Goal: Task Accomplishment & Management: Complete application form

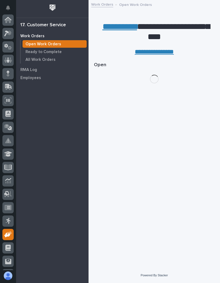
scroll to position [39, 0]
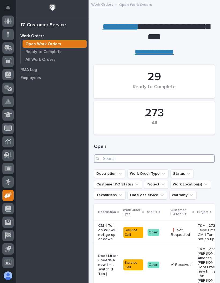
click at [171, 160] on input "Search" at bounding box center [154, 159] width 121 height 9
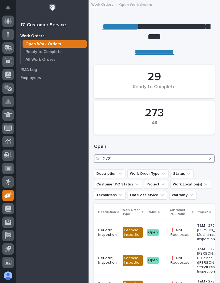
type input "27217"
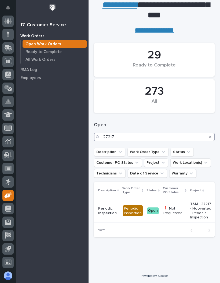
scroll to position [21, 0]
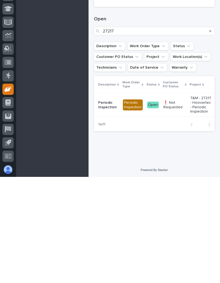
click at [190, 202] on p "T&M - 27217 - Hoovertec - Periodic Inspection" at bounding box center [201, 211] width 23 height 18
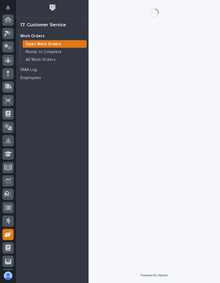
scroll to position [39, 0]
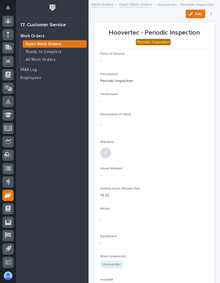
click at [198, 12] on span "Edit" at bounding box center [198, 14] width 7 height 5
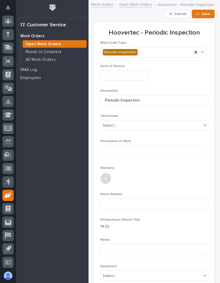
click at [124, 72] on input "text" at bounding box center [124, 75] width 48 height 10
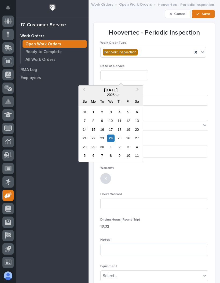
click at [114, 138] on div "24" at bounding box center [110, 138] width 7 height 7
type input "**********"
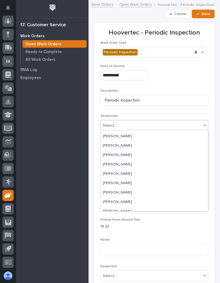
scroll to position [55, 0]
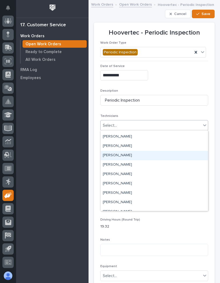
click at [151, 155] on div "[PERSON_NAME]" at bounding box center [154, 155] width 107 height 9
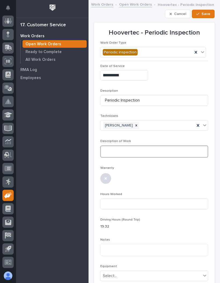
click at [156, 147] on textarea at bounding box center [154, 152] width 108 height 12
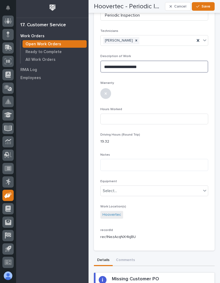
scroll to position [85, 0]
type textarea "**********"
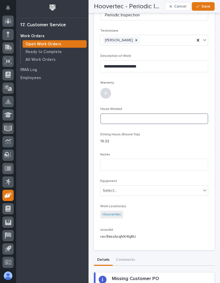
click at [145, 116] on input at bounding box center [154, 119] width 108 height 11
type input "1"
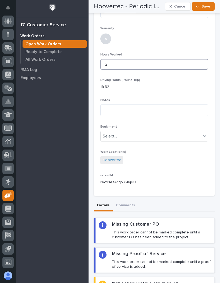
scroll to position [154, 0]
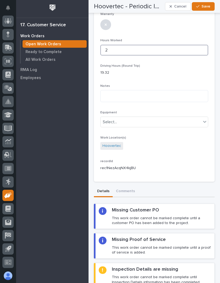
type input "2"
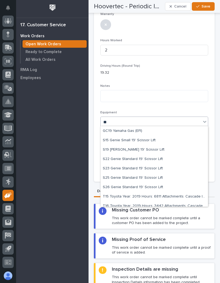
scroll to position [38, 0]
click at [151, 147] on div "S19 [PERSON_NAME] 19' Scissor Lift" at bounding box center [154, 149] width 107 height 9
type input "**"
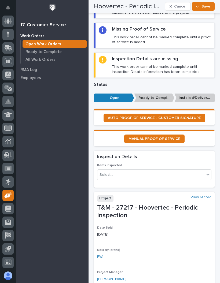
scroll to position [367, 0]
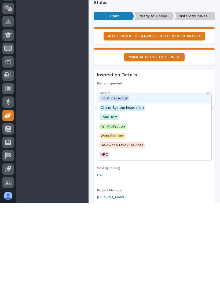
click at [133, 174] on div "Hoist Inspection" at bounding box center [154, 178] width 114 height 9
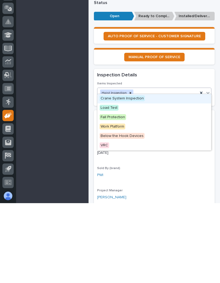
click at [149, 174] on div "Crane System Inspection" at bounding box center [154, 178] width 114 height 9
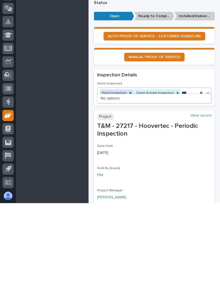
type input "***"
click at [198, 152] on div "Inspection Details" at bounding box center [153, 155] width 112 height 6
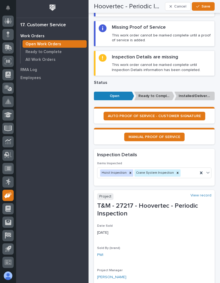
click at [205, 5] on span "Save" at bounding box center [206, 6] width 9 height 5
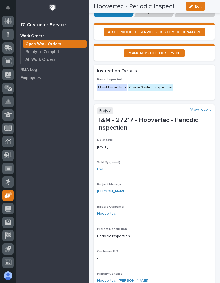
click at [167, 30] on span "AUTO PROOF OF SERVICE - CUSTOMER SIGNATURE" at bounding box center [154, 32] width 93 height 4
